Goal: Task Accomplishment & Management: Use online tool/utility

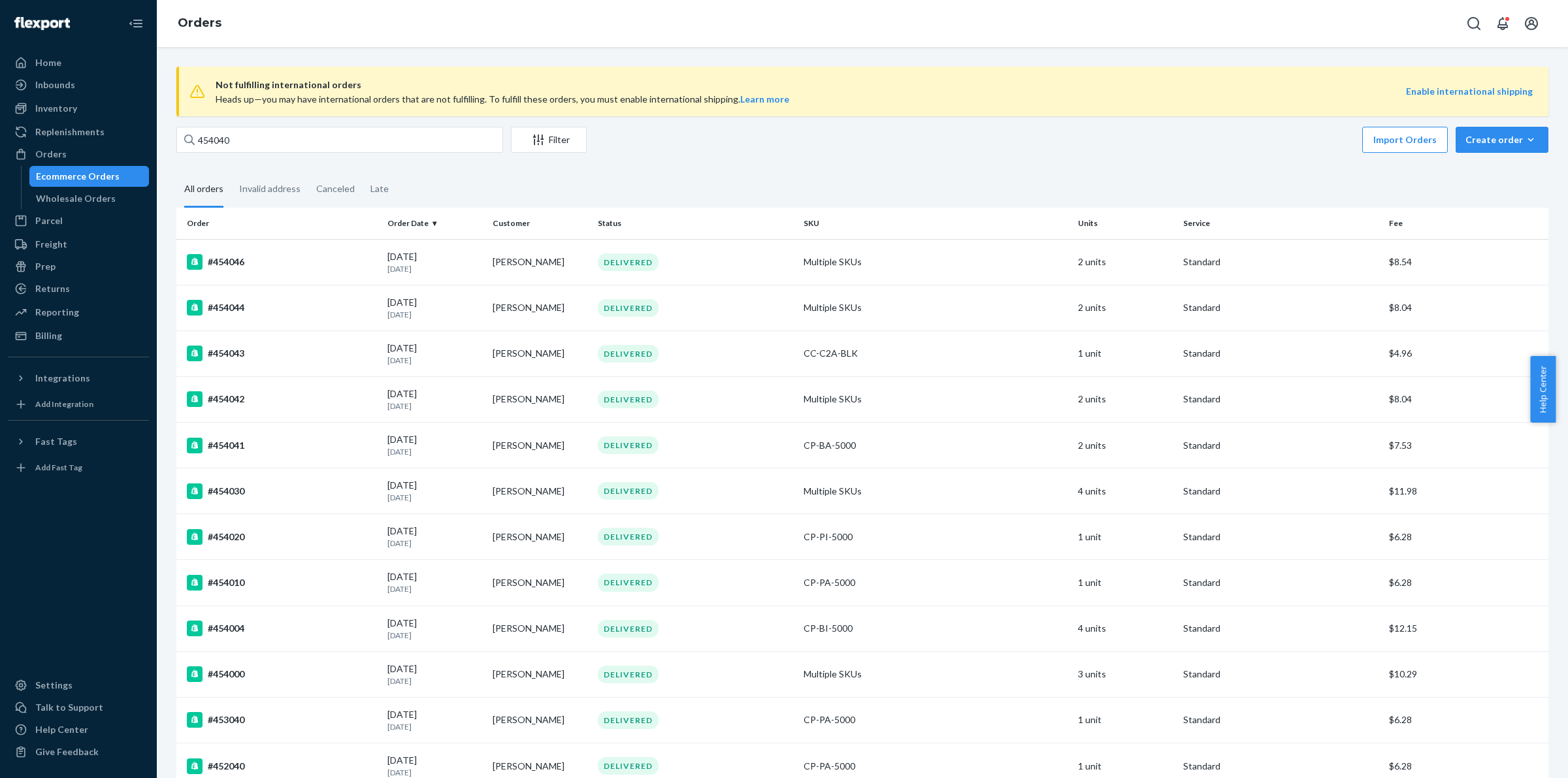
click at [285, 148] on input "454040" at bounding box center [340, 139] width 327 height 26
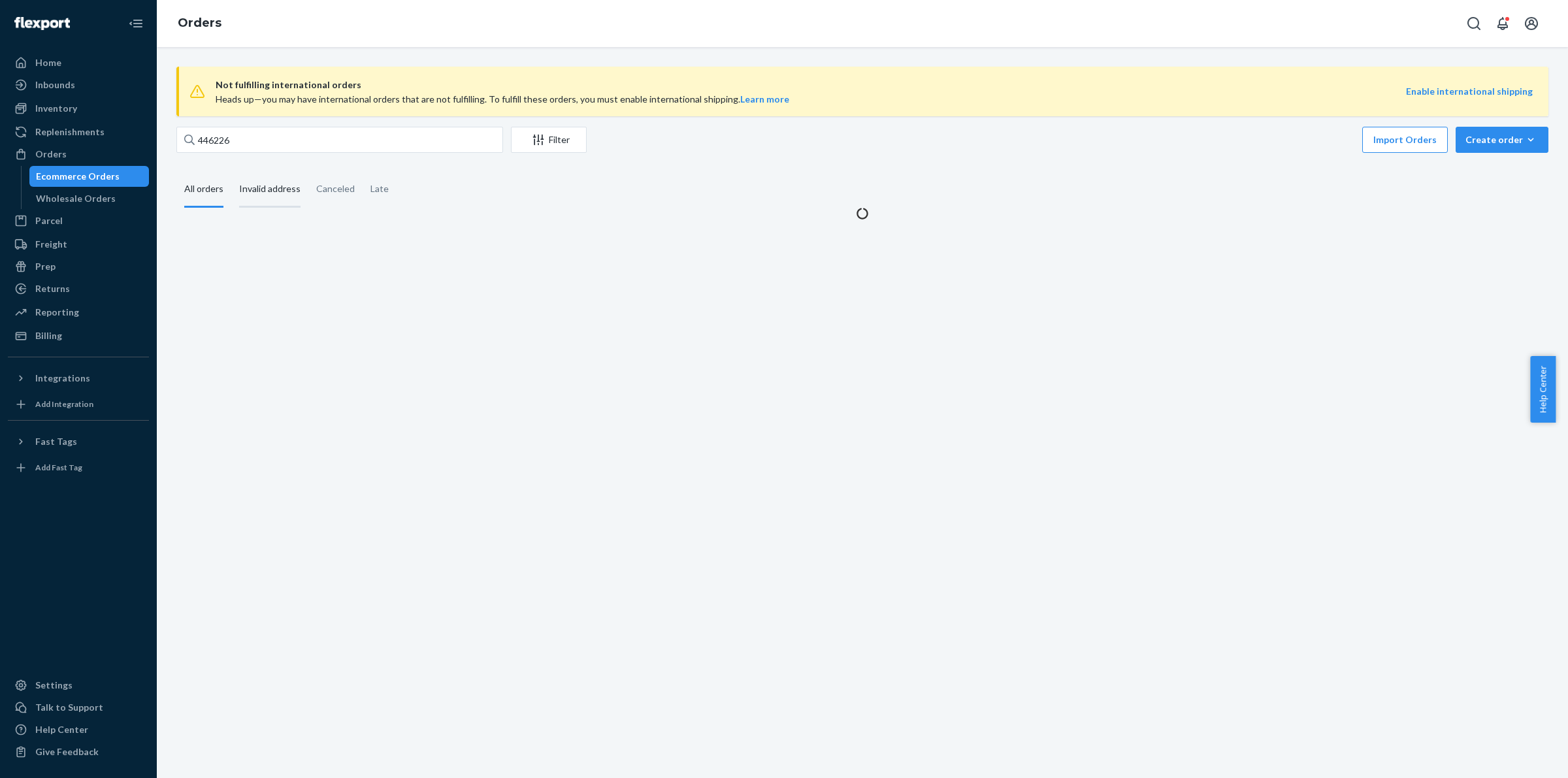
type input "446226"
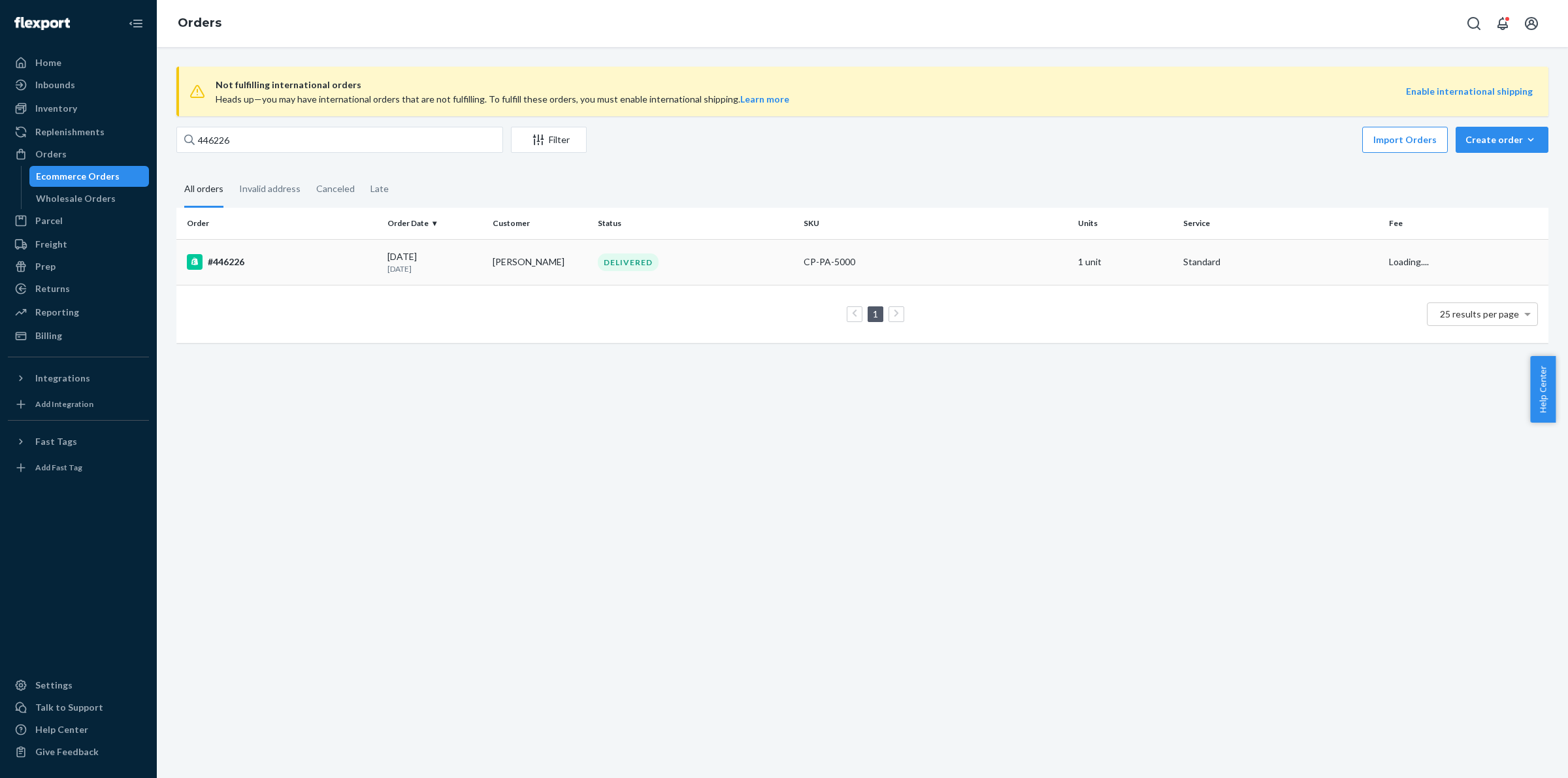
click at [252, 249] on td "#446226" at bounding box center [279, 262] width 206 height 46
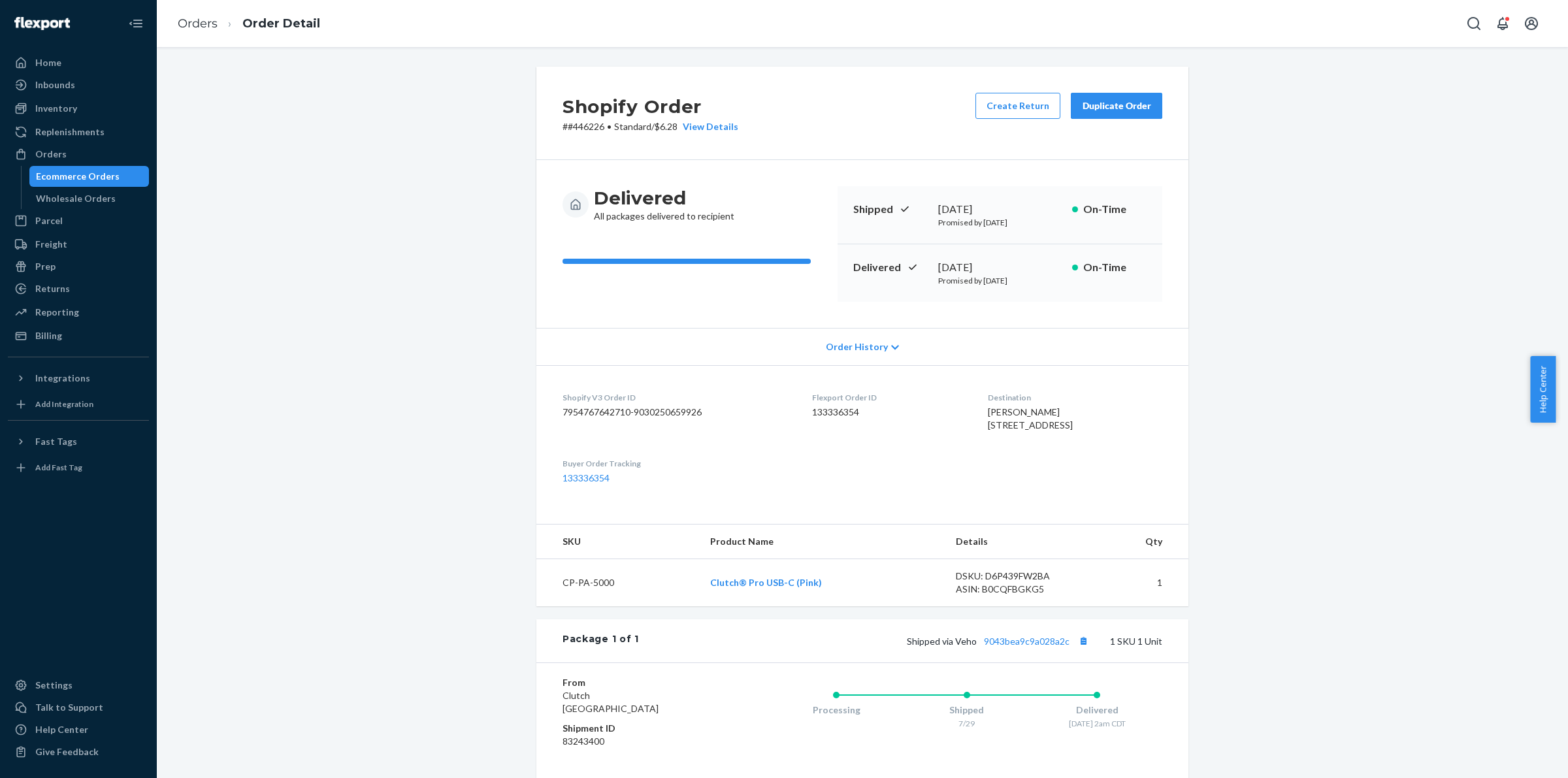
click at [1113, 99] on div "Duplicate Order" at bounding box center [1116, 105] width 69 height 13
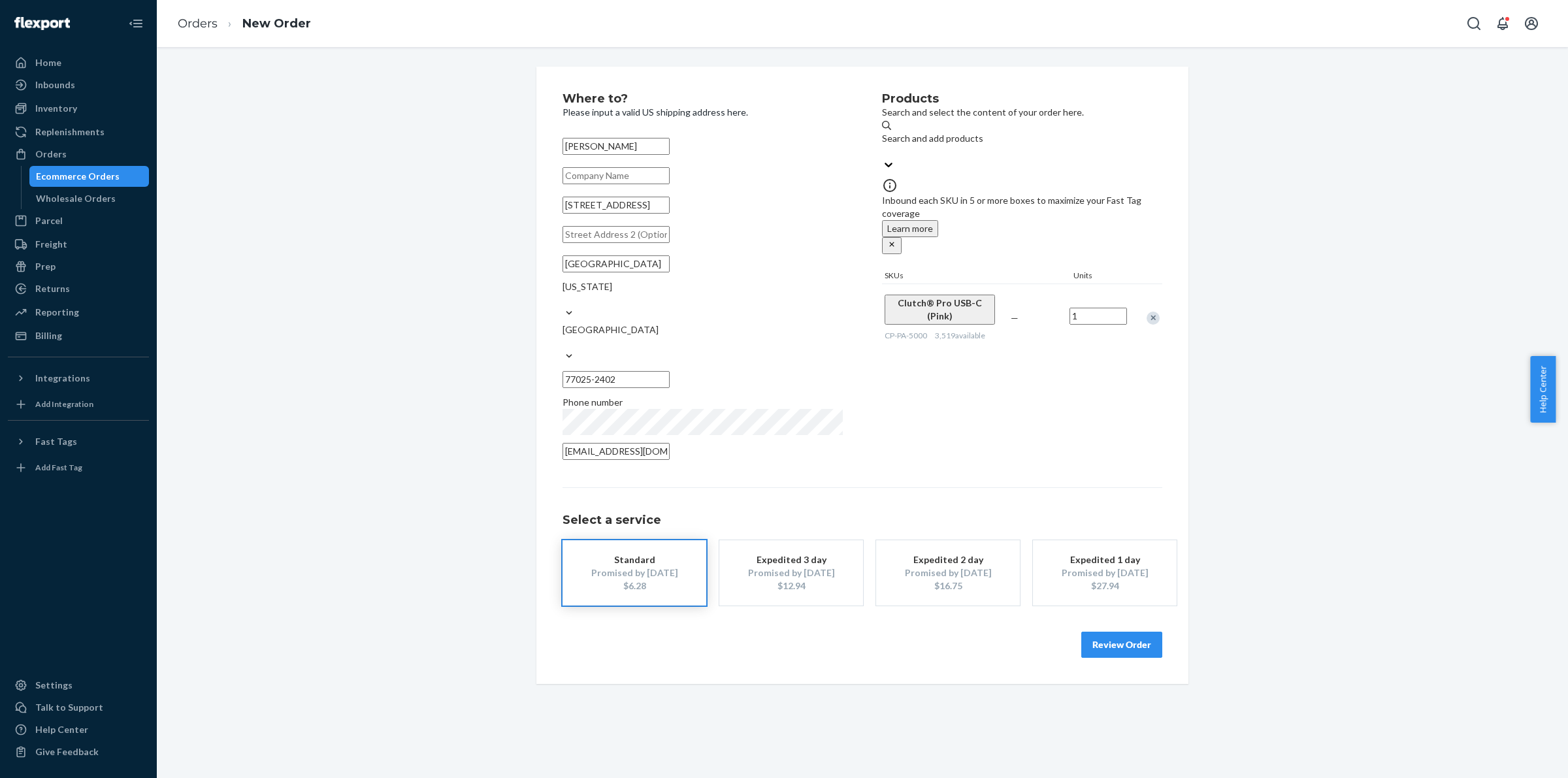
click at [1132, 632] on button "Review Order" at bounding box center [1122, 644] width 81 height 26
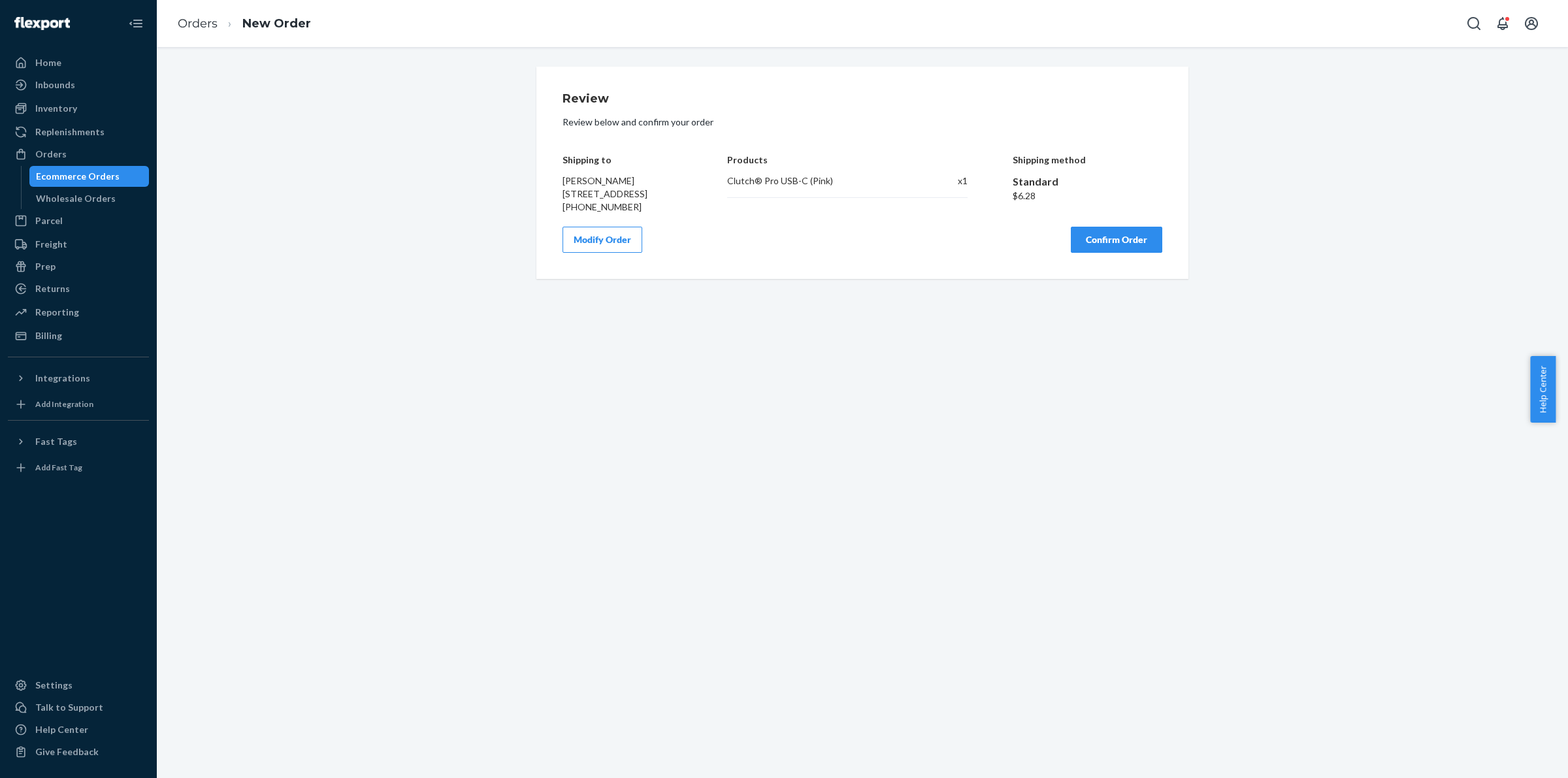
click at [1121, 250] on button "Confirm Order" at bounding box center [1117, 239] width 92 height 26
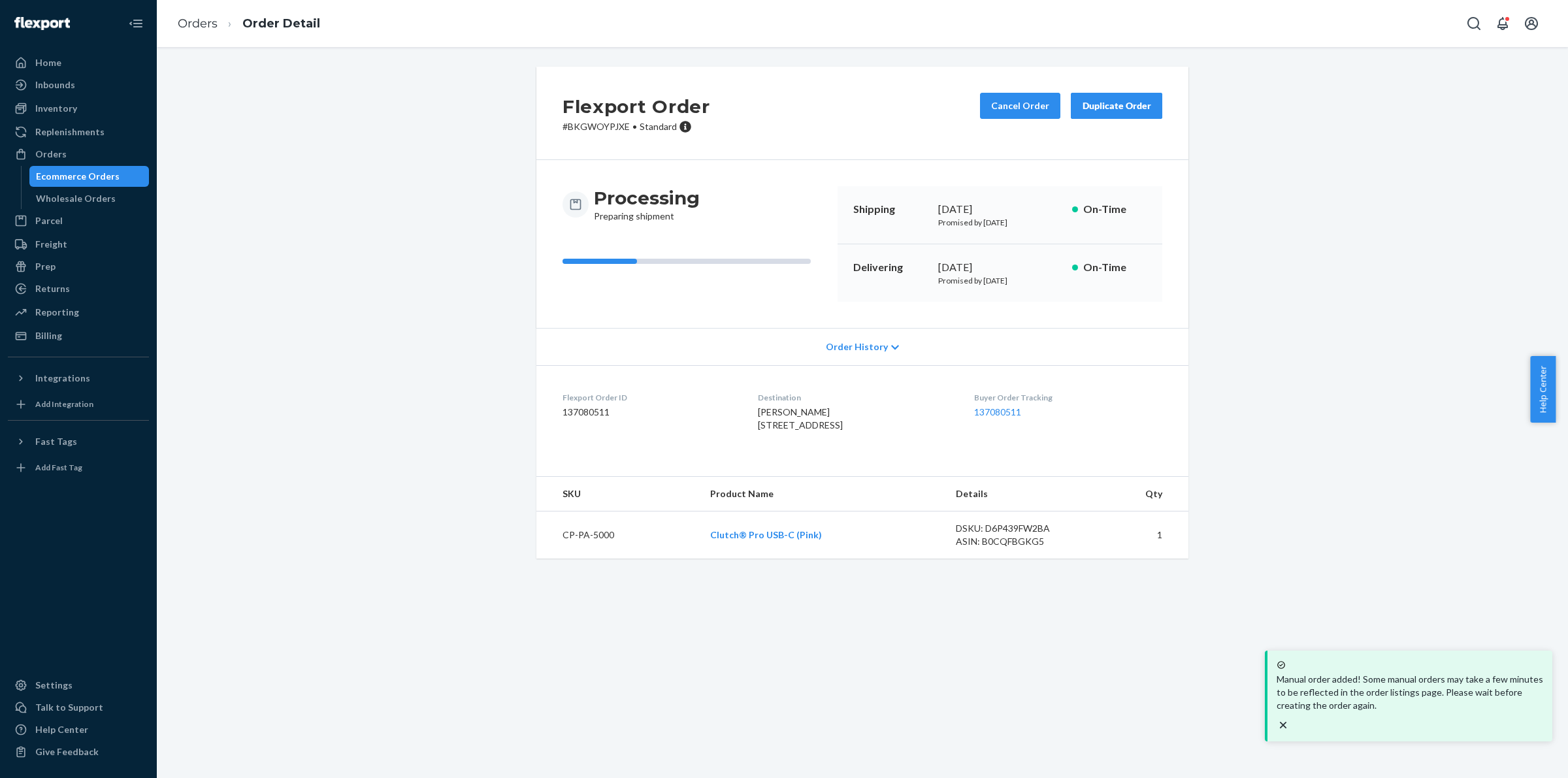
click at [591, 123] on p "# BKGWOYPJXE • Standard" at bounding box center [636, 127] width 148 height 13
copy p "BKGWOYPJXE"
